Goal: Task Accomplishment & Management: Manage account settings

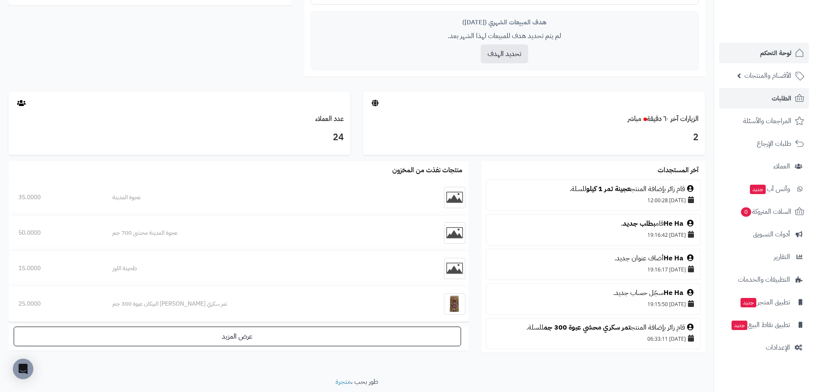
scroll to position [348, 0]
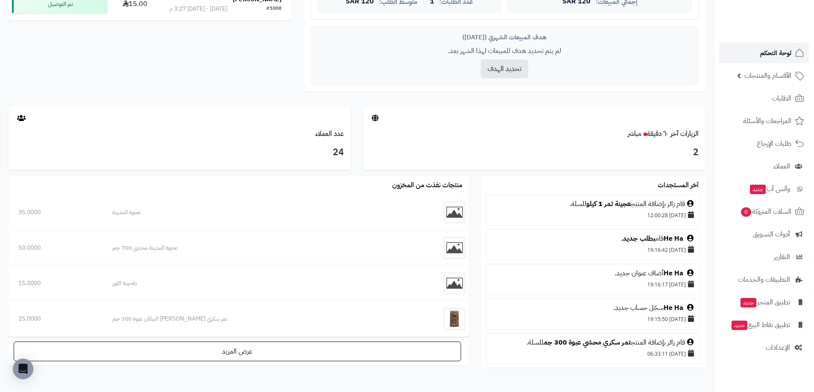
click at [763, 53] on span "لوحة التحكم" at bounding box center [775, 53] width 31 height 12
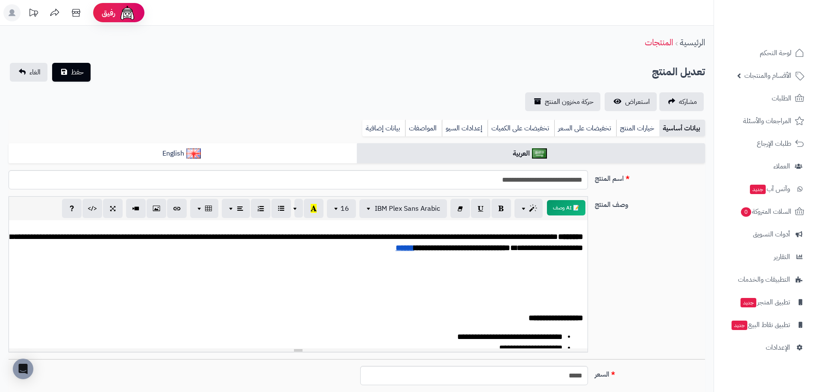
scroll to position [8, 0]
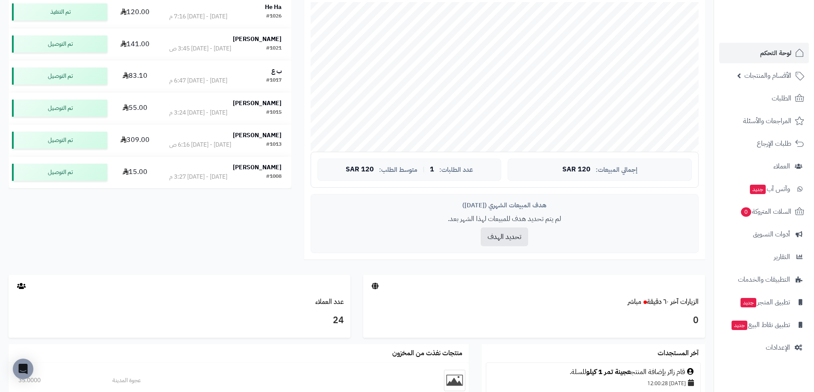
scroll to position [91, 0]
